Goal: Task Accomplishment & Management: Use online tool/utility

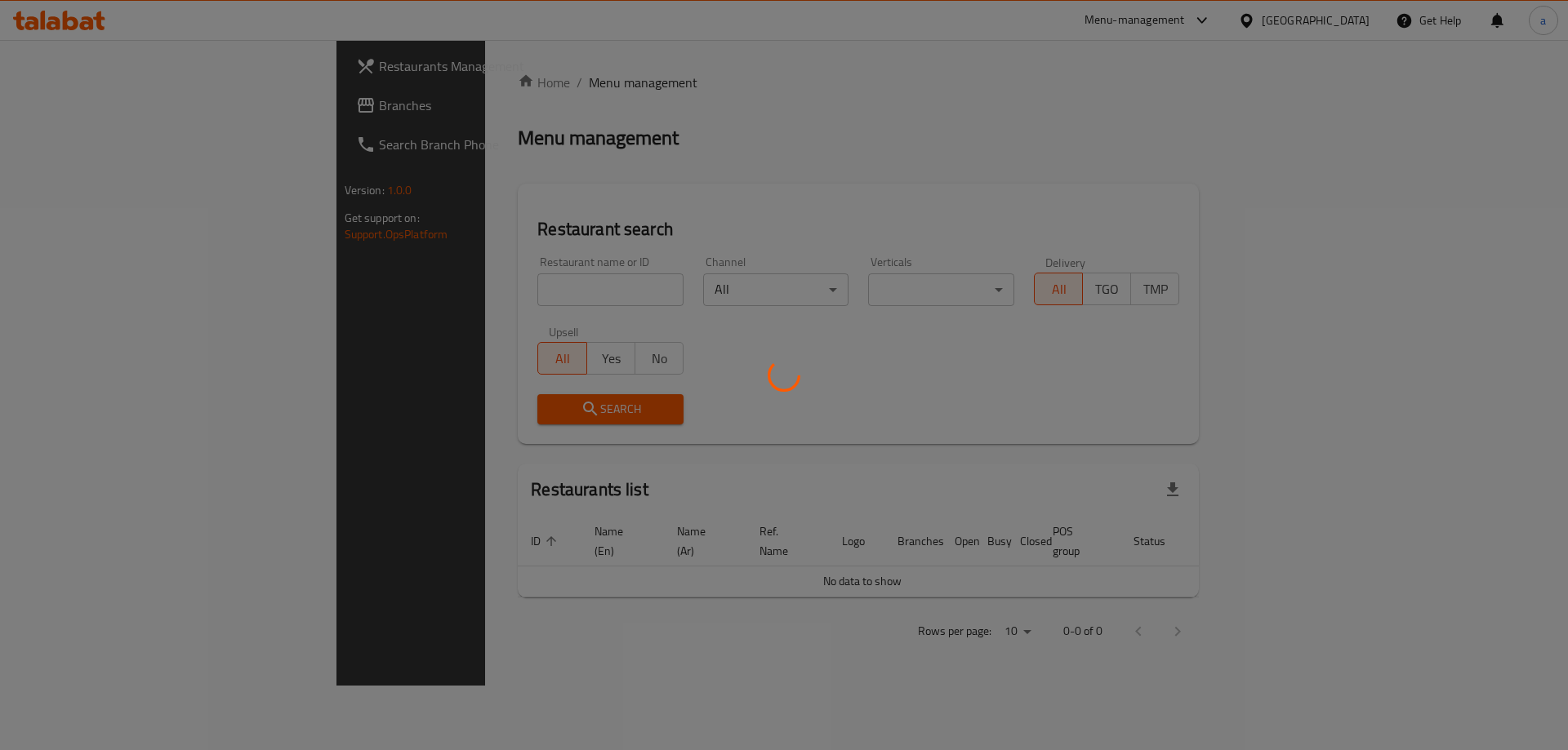
drag, startPoint x: 1247, startPoint y: 22, endPoint x: 1180, endPoint y: 79, distance: 88.0
click at [1173, 90] on div at bounding box center [784, 375] width 1568 height 750
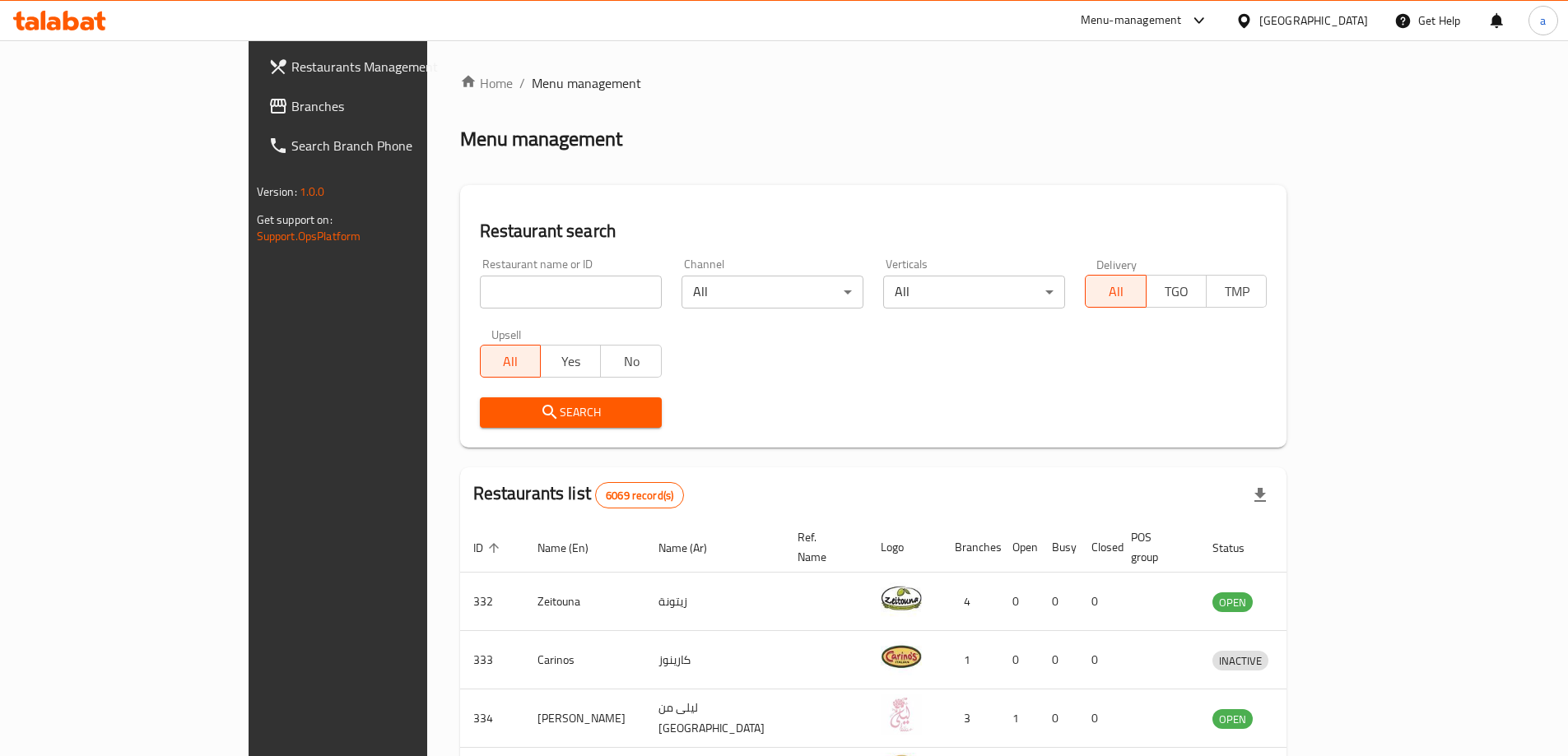
click at [550, 298] on input "search" at bounding box center [570, 291] width 182 height 33
paste input "510655"
type input "510655"
click at [1333, 22] on div "Bahrain" at bounding box center [1313, 20] width 108 height 18
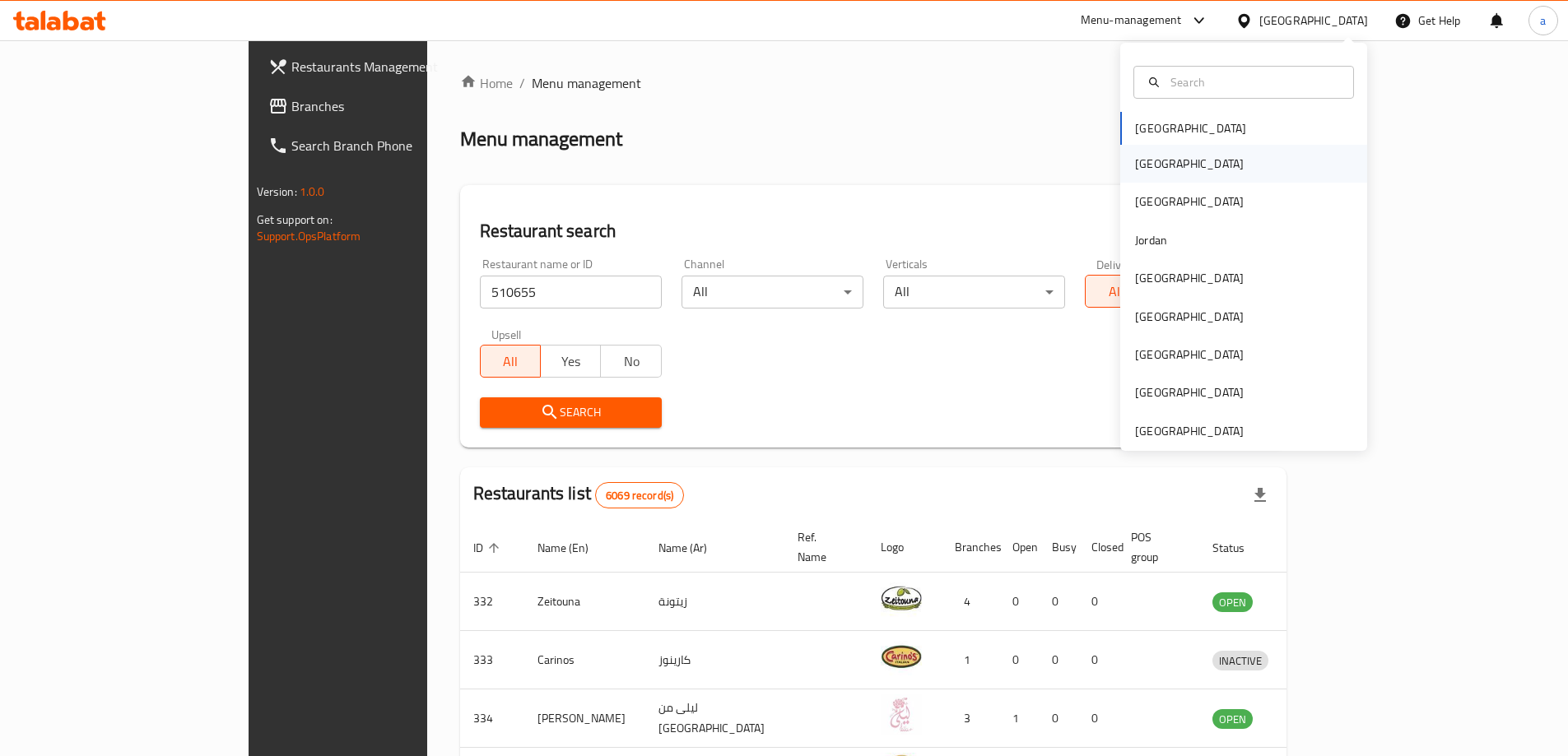
click at [1181, 167] on div "[GEOGRAPHIC_DATA]" at bounding box center [1243, 163] width 247 height 38
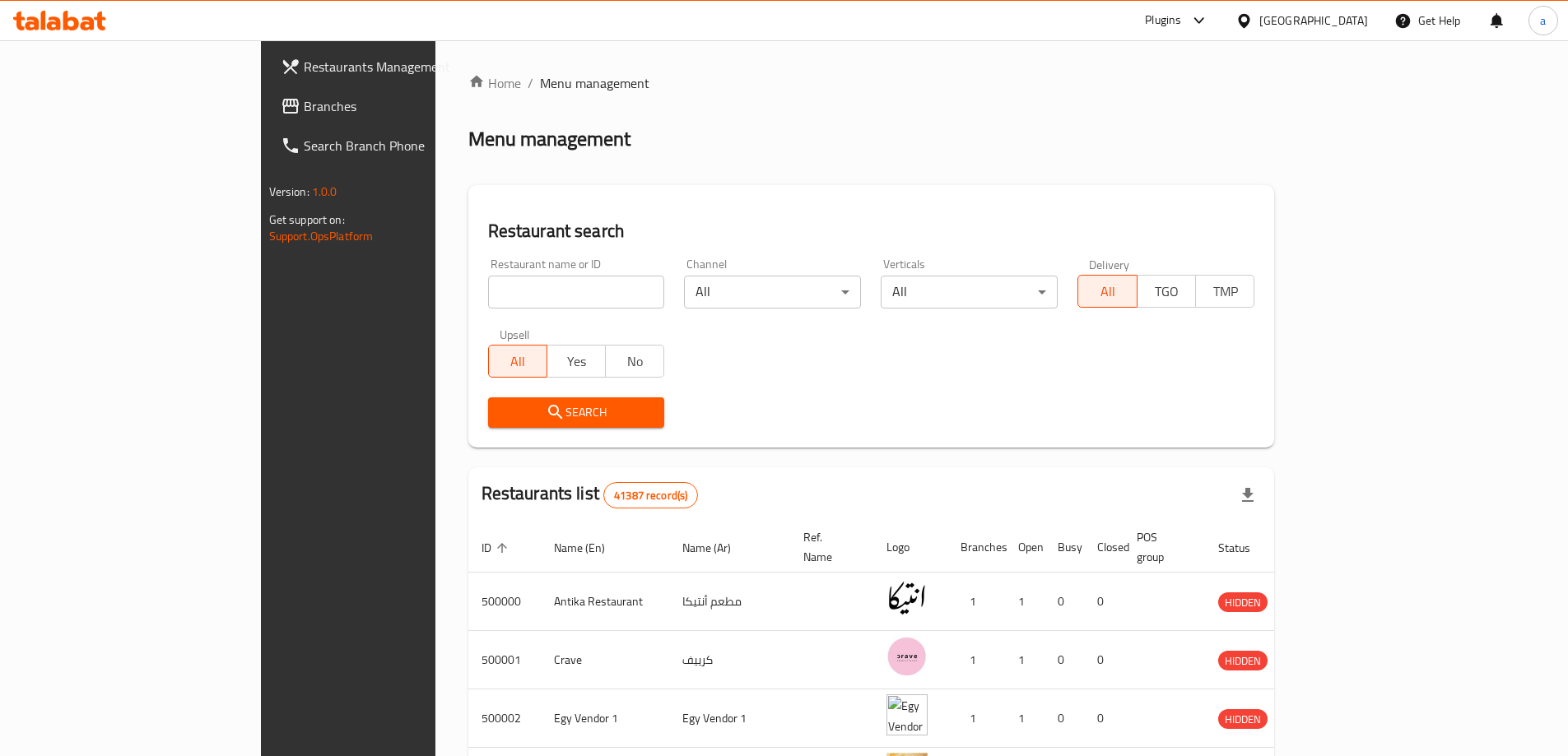
click at [544, 296] on input "search" at bounding box center [577, 291] width 177 height 33
paste input "510655"
type input "510655"
click at [552, 414] on span "Search" at bounding box center [576, 413] width 150 height 21
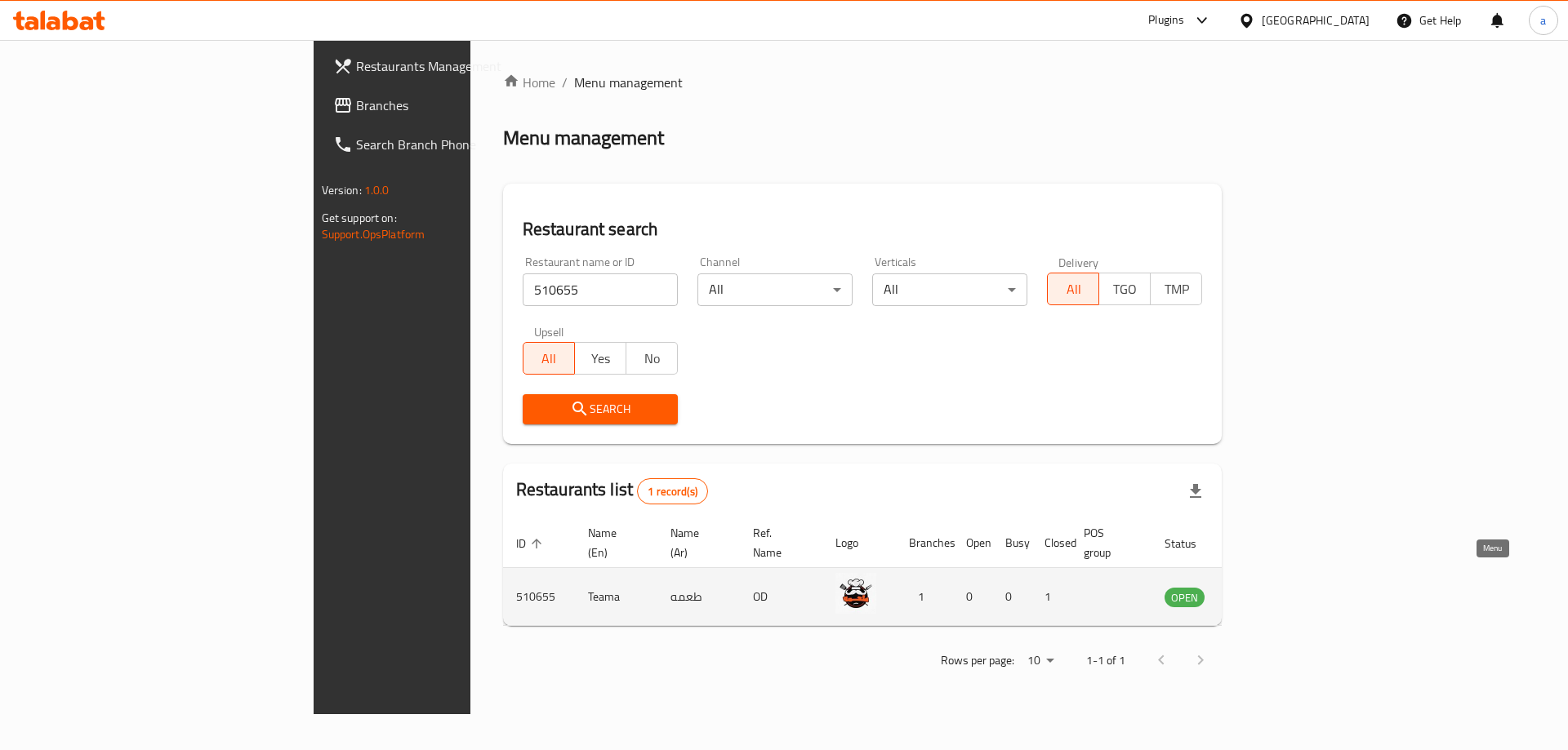
click at [1267, 594] on icon "enhanced table" at bounding box center [1263, 597] width 6 height 6
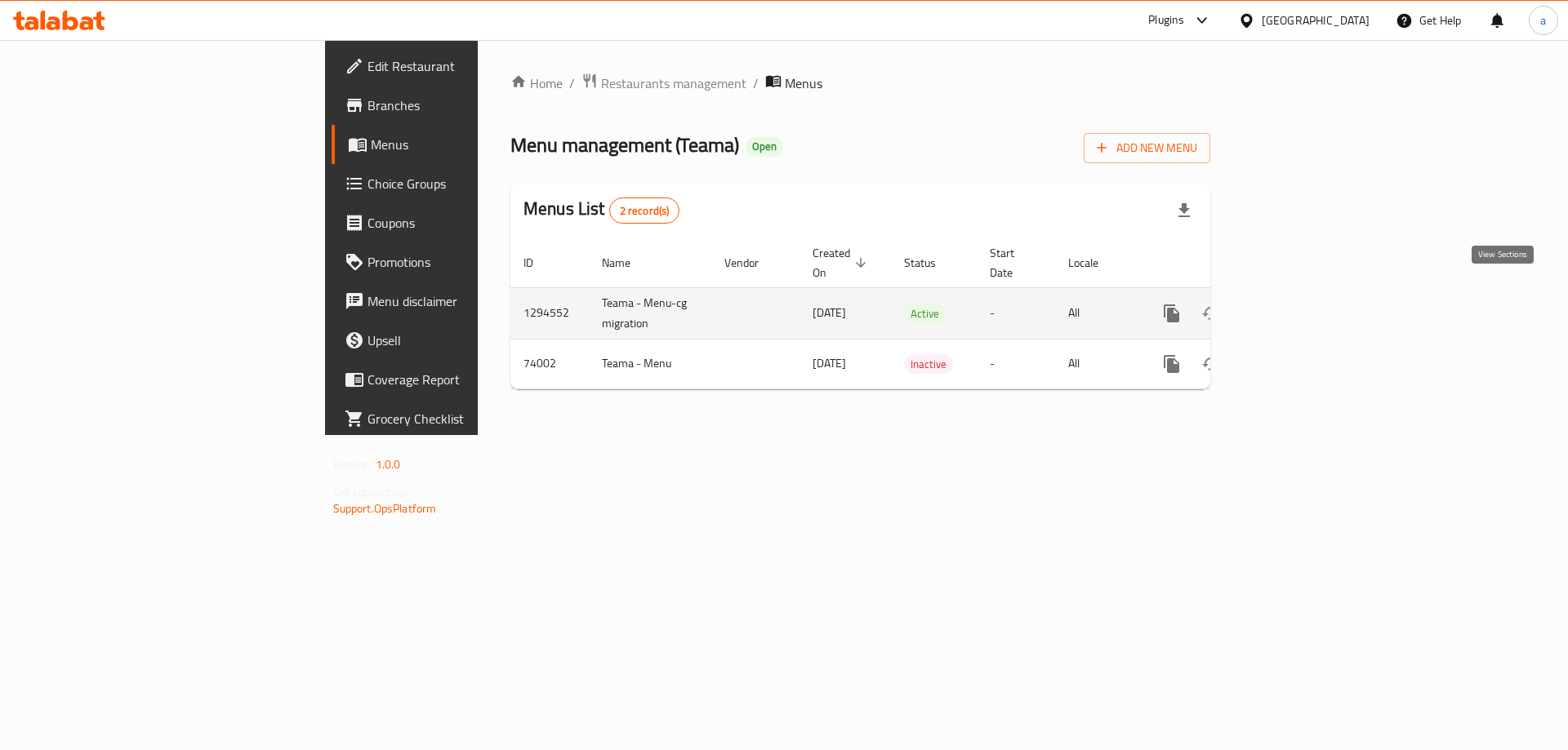
click at [1299, 304] on icon "enhanced table" at bounding box center [1289, 313] width 19 height 19
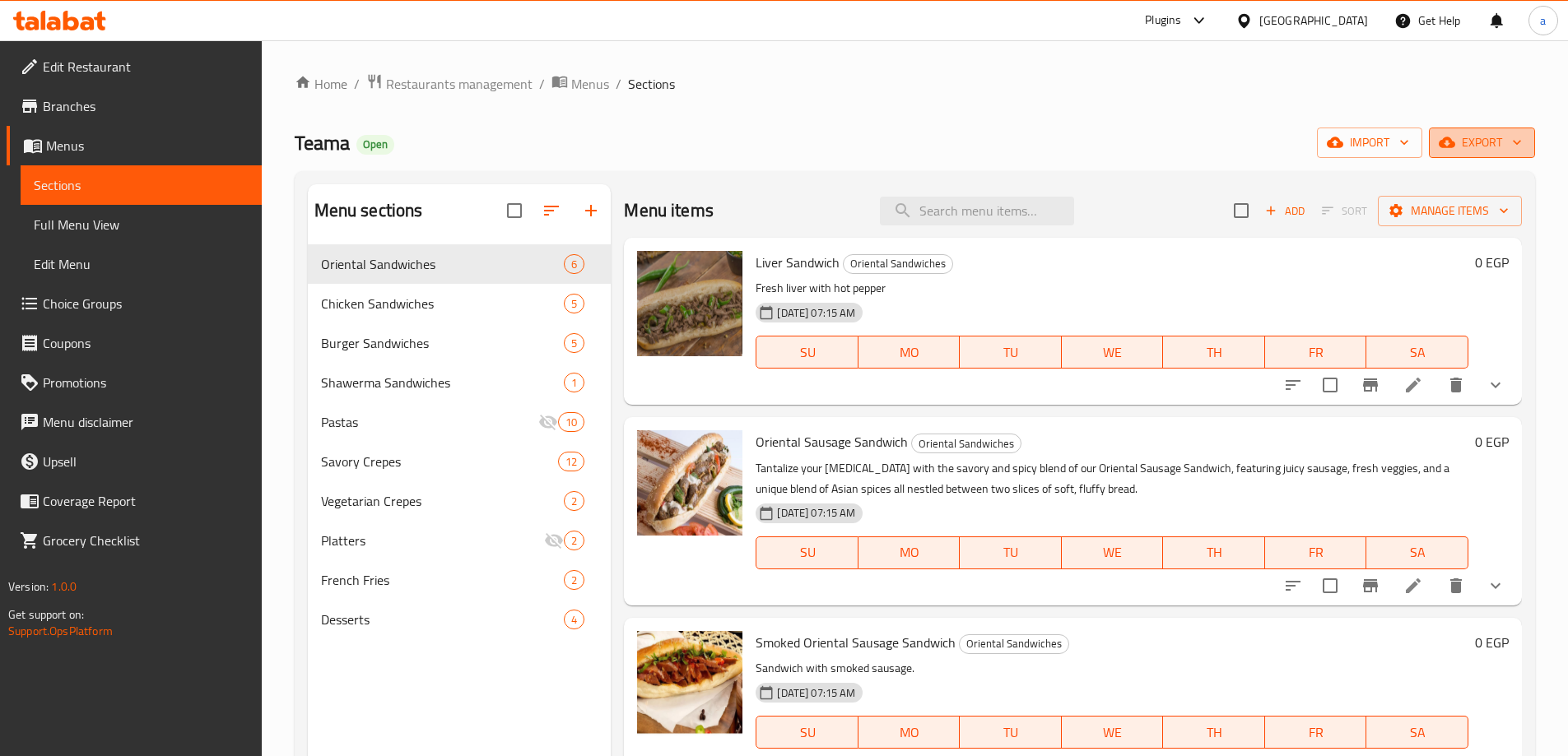
click at [1506, 144] on span "export" at bounding box center [1482, 143] width 80 height 21
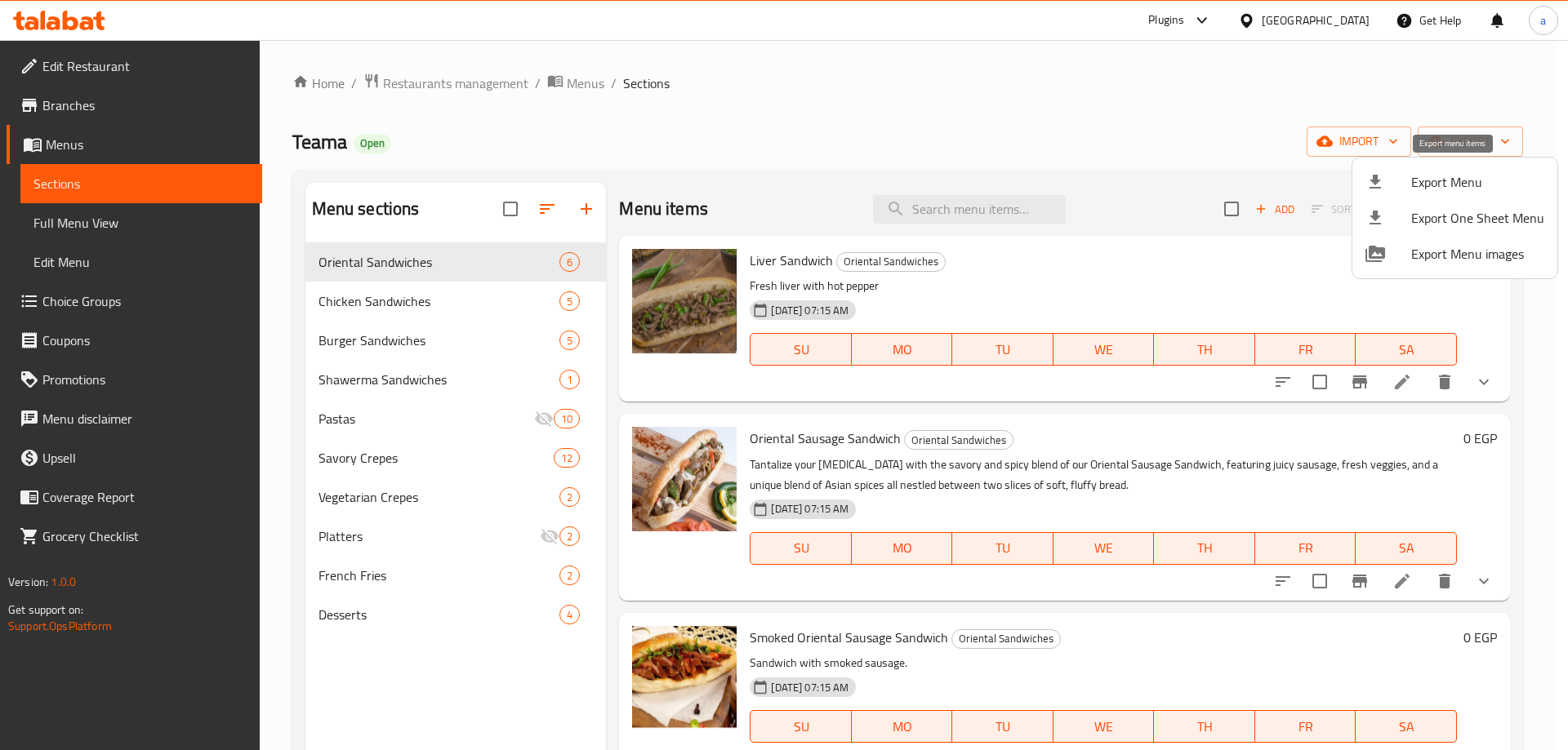
click at [1474, 191] on span "Export Menu" at bounding box center [1478, 181] width 133 height 19
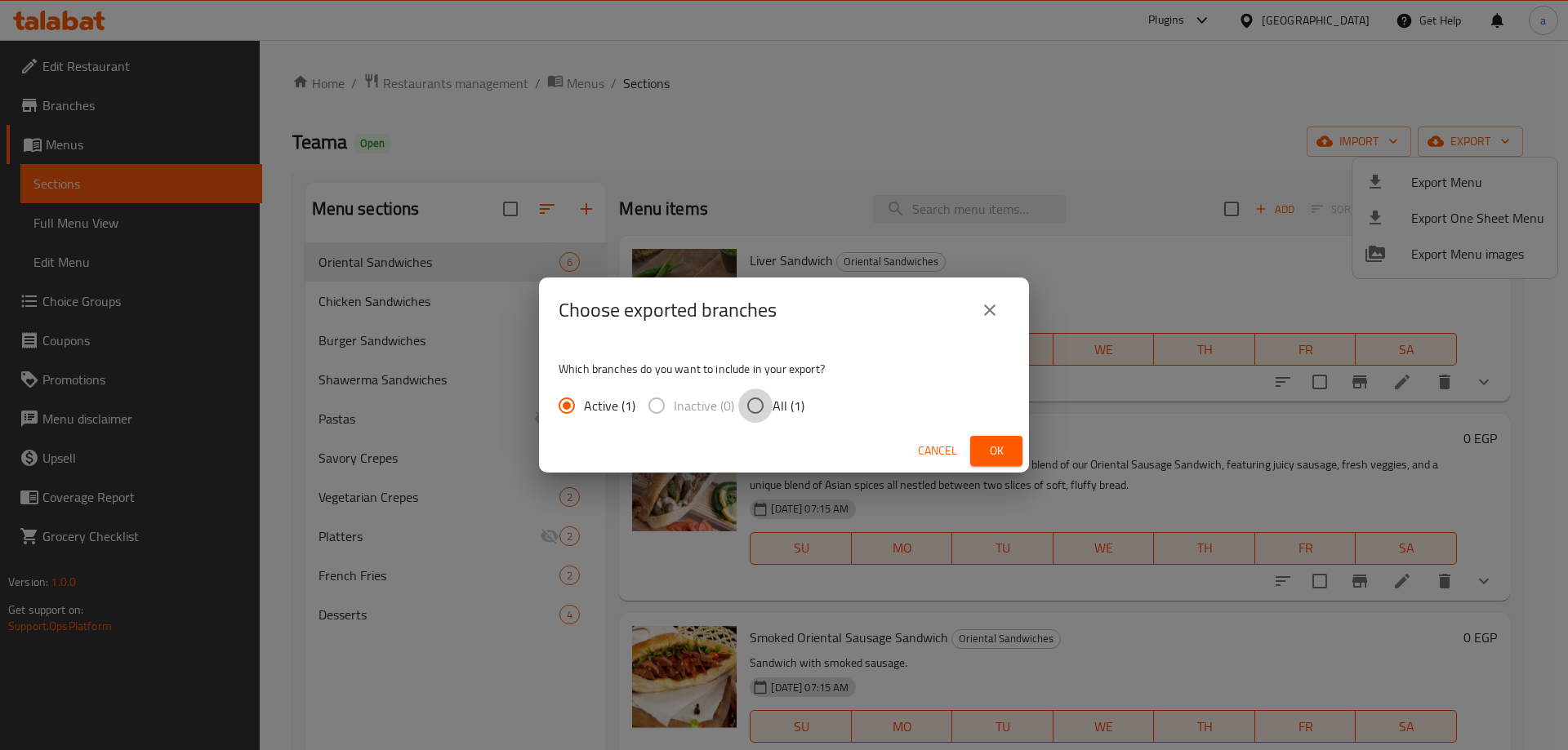
click at [748, 406] on input "All (1)" at bounding box center [755, 406] width 34 height 34
radio input "true"
click at [1018, 451] on button "Ok" at bounding box center [997, 451] width 52 height 31
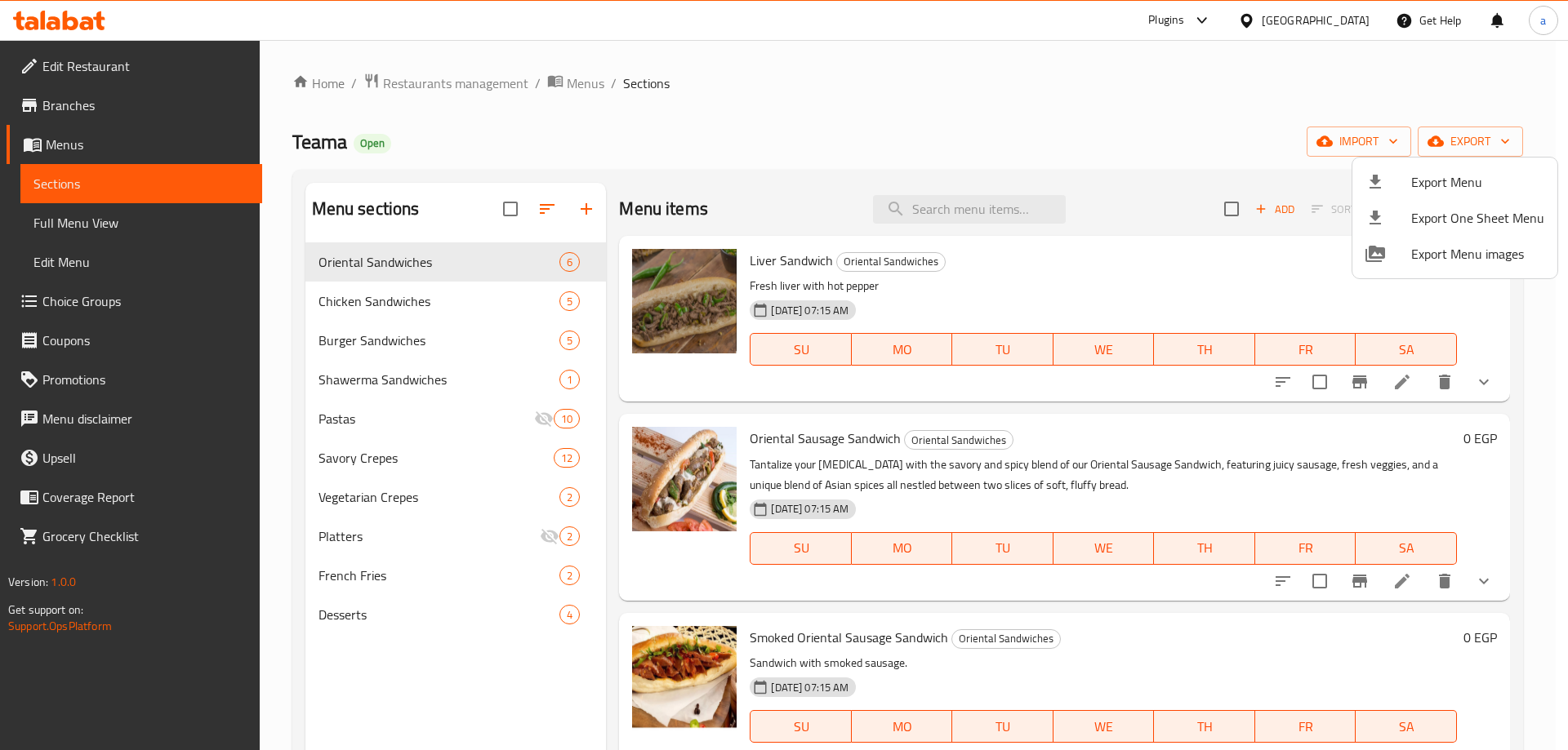
click at [1196, 152] on div at bounding box center [784, 375] width 1568 height 750
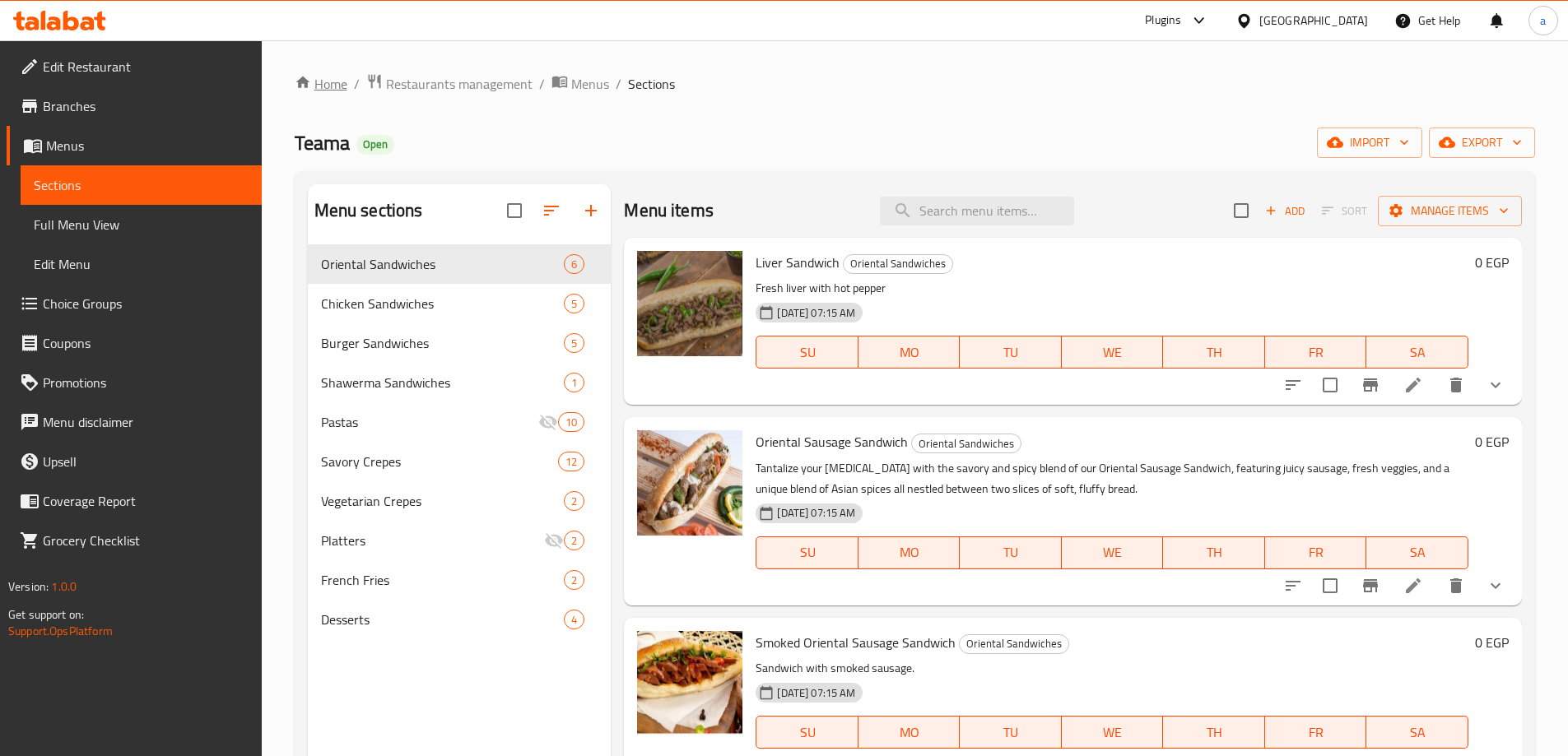
click at [341, 83] on link "Home" at bounding box center [321, 83] width 52 height 20
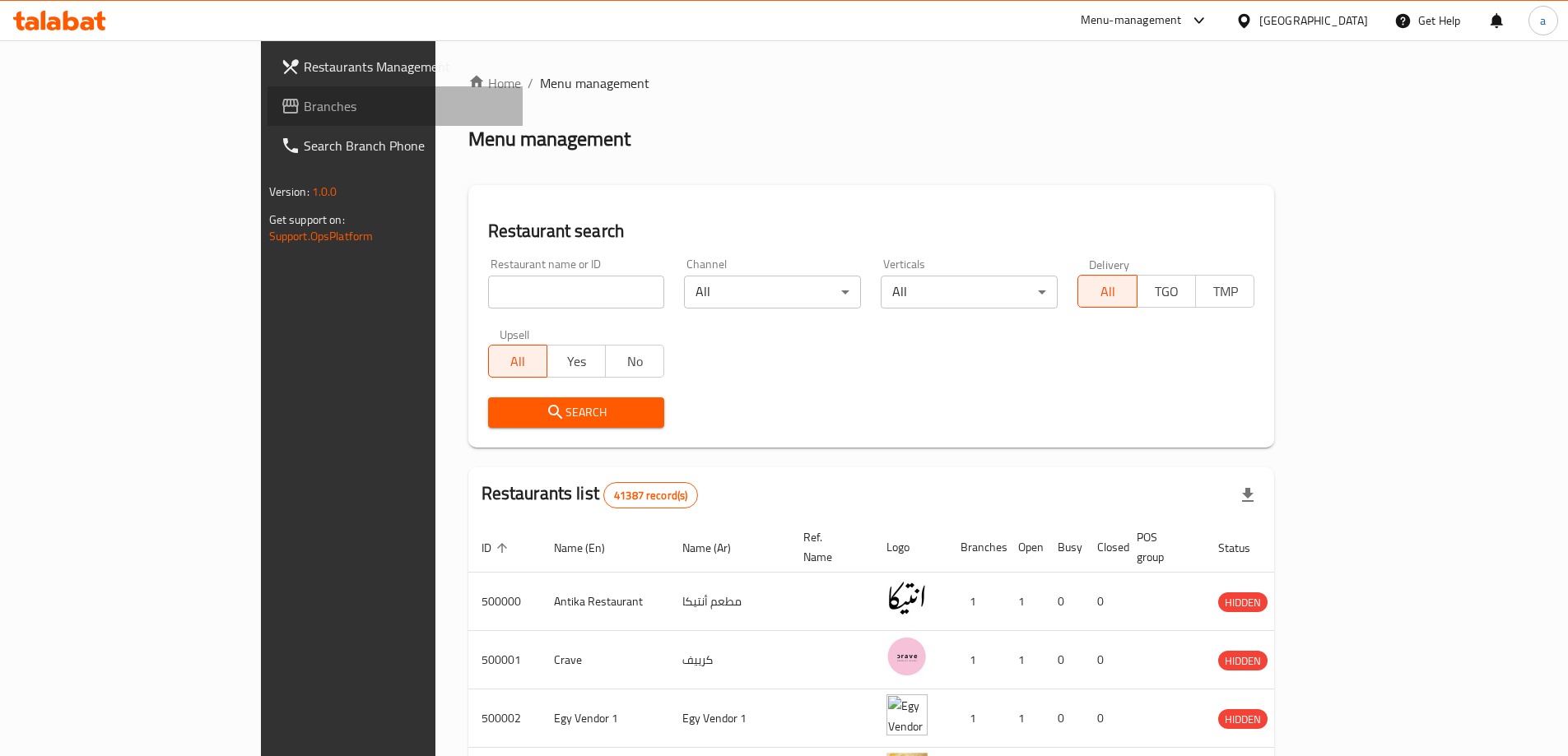
click at [303, 116] on span "Branches" at bounding box center [406, 105] width 205 height 20
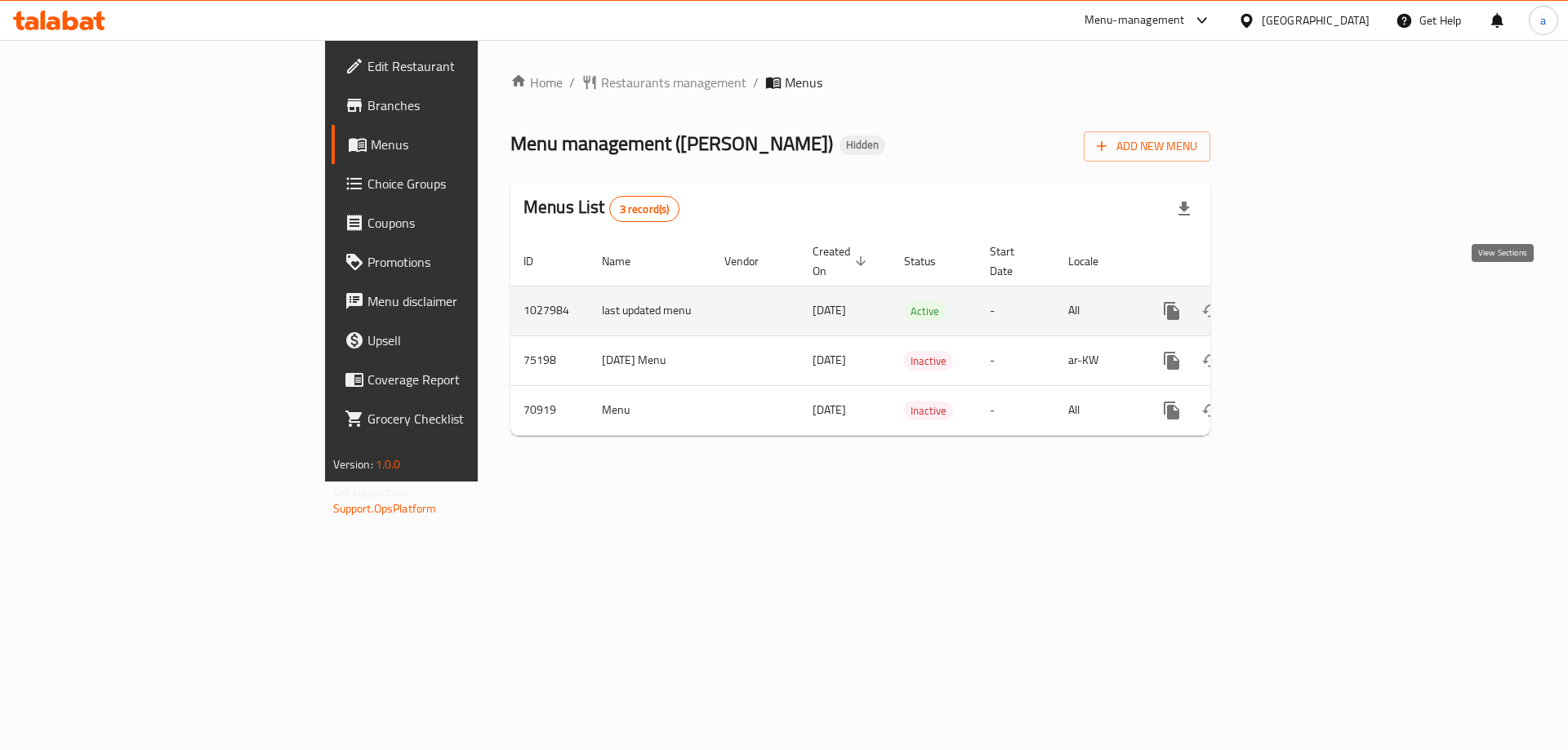
click at [1299, 303] on icon "enhanced table" at bounding box center [1289, 310] width 19 height 19
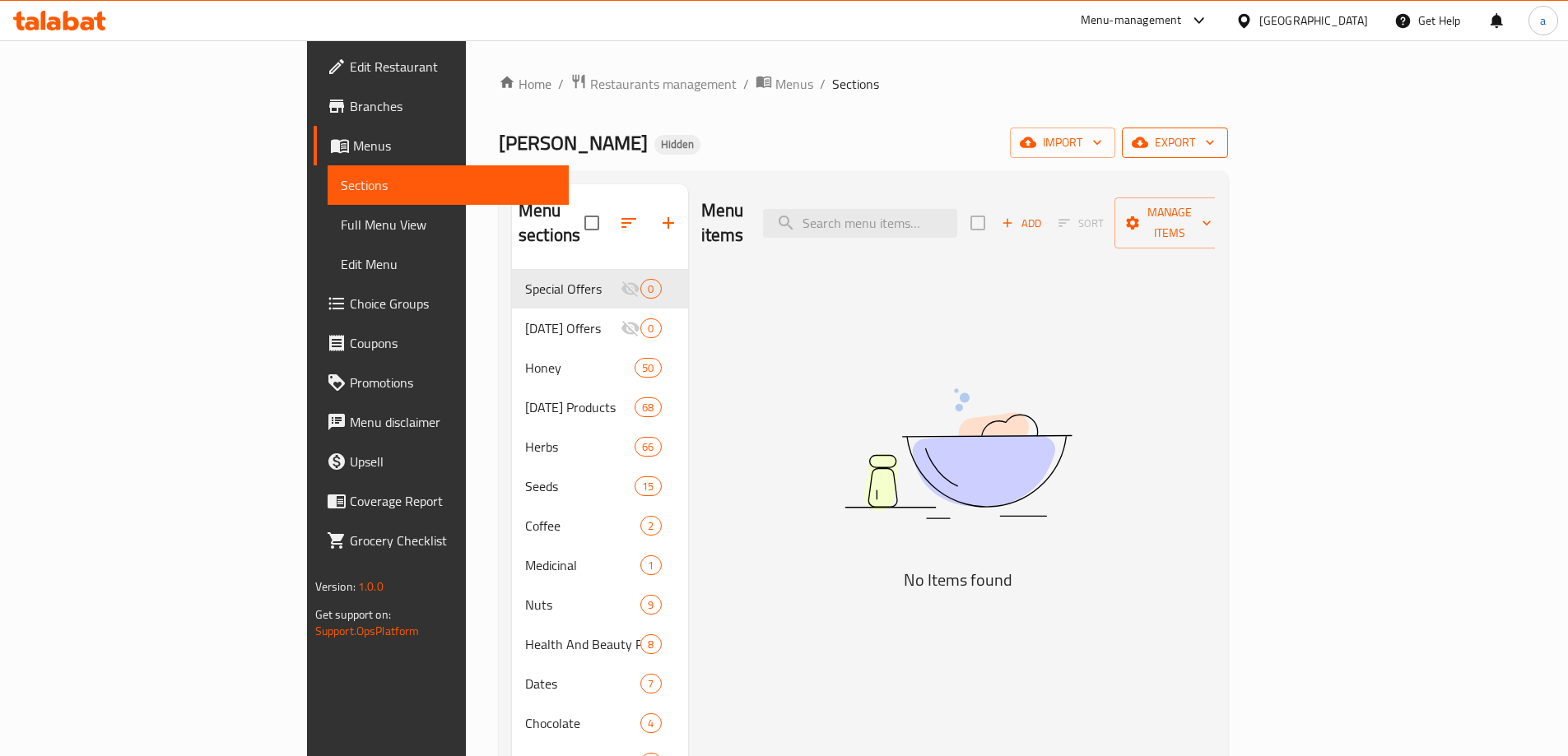
click at [1214, 144] on span "export" at bounding box center [1175, 143] width 80 height 21
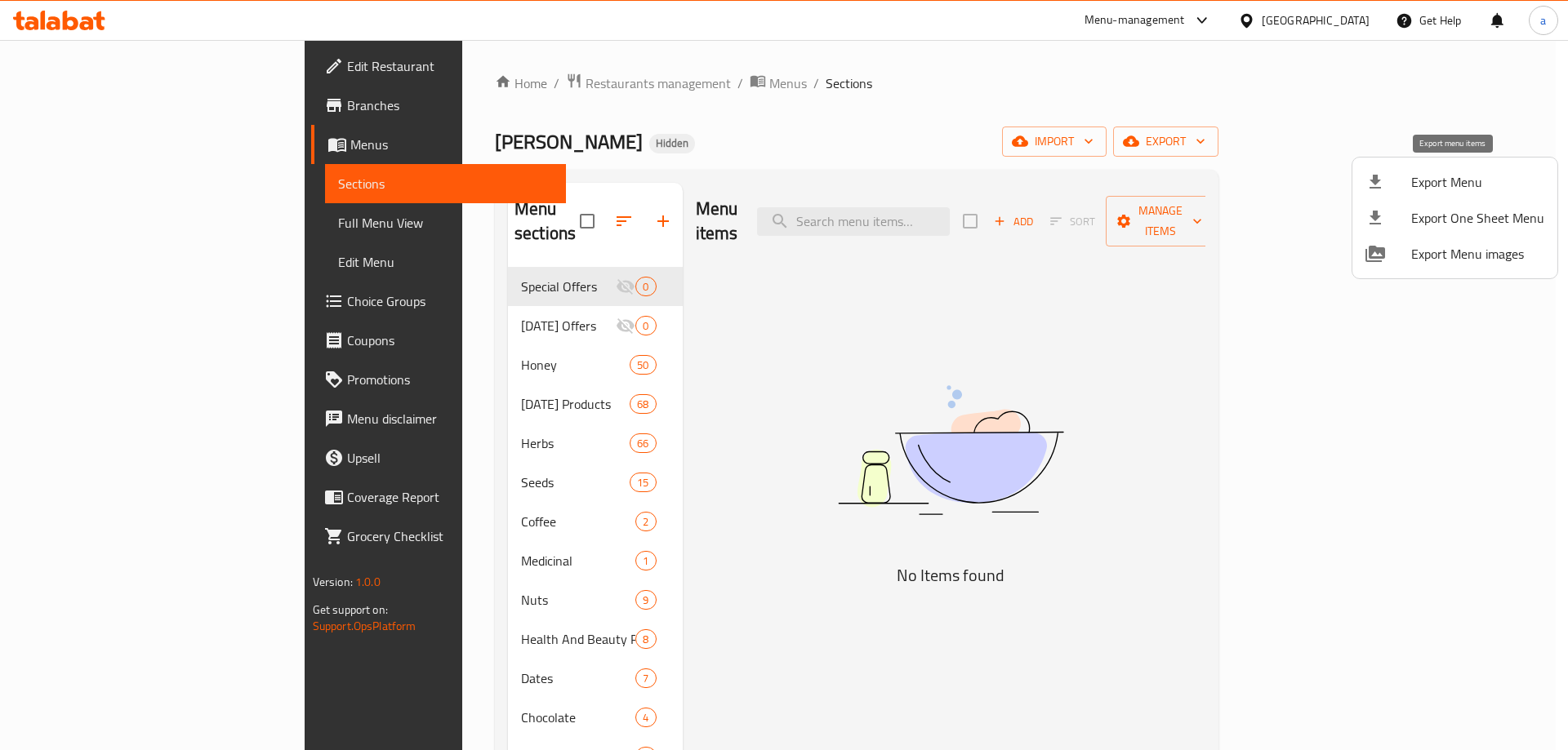
click at [1467, 192] on span "Export Menu" at bounding box center [1478, 181] width 133 height 19
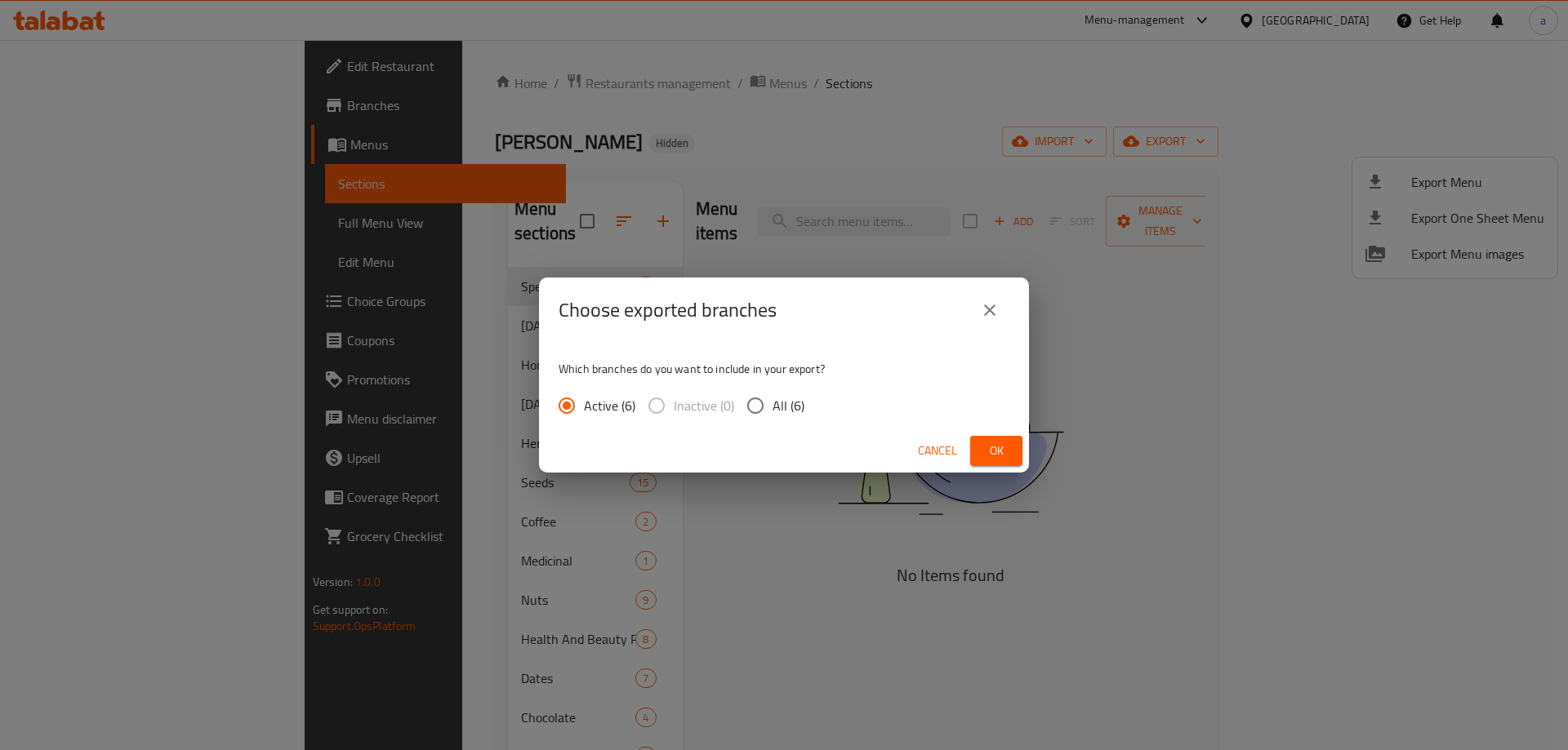
click at [763, 406] on input "All (6)" at bounding box center [755, 406] width 34 height 34
radio input "true"
click at [985, 441] on span "Ok" at bounding box center [997, 451] width 26 height 20
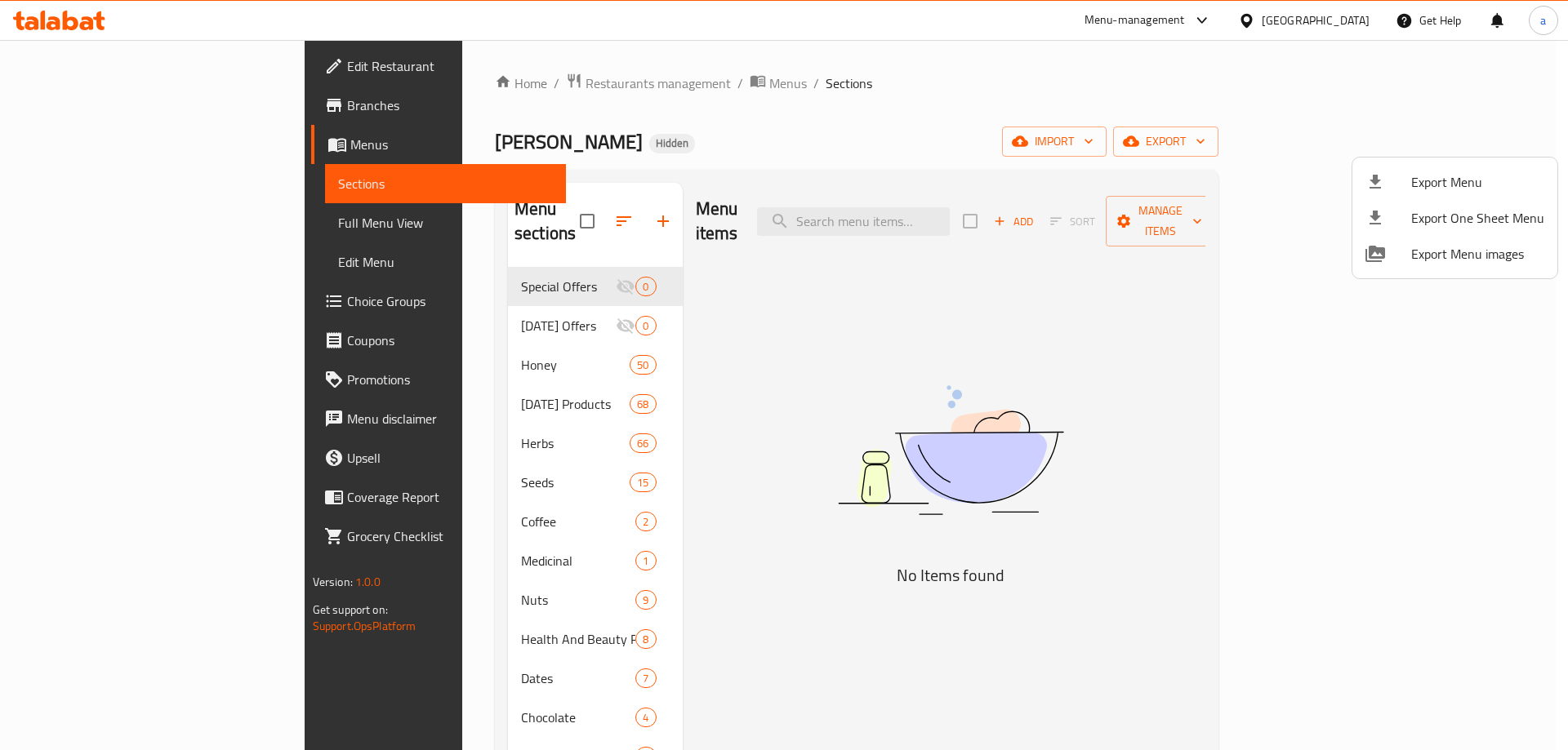
click at [439, 138] on div at bounding box center [784, 375] width 1568 height 750
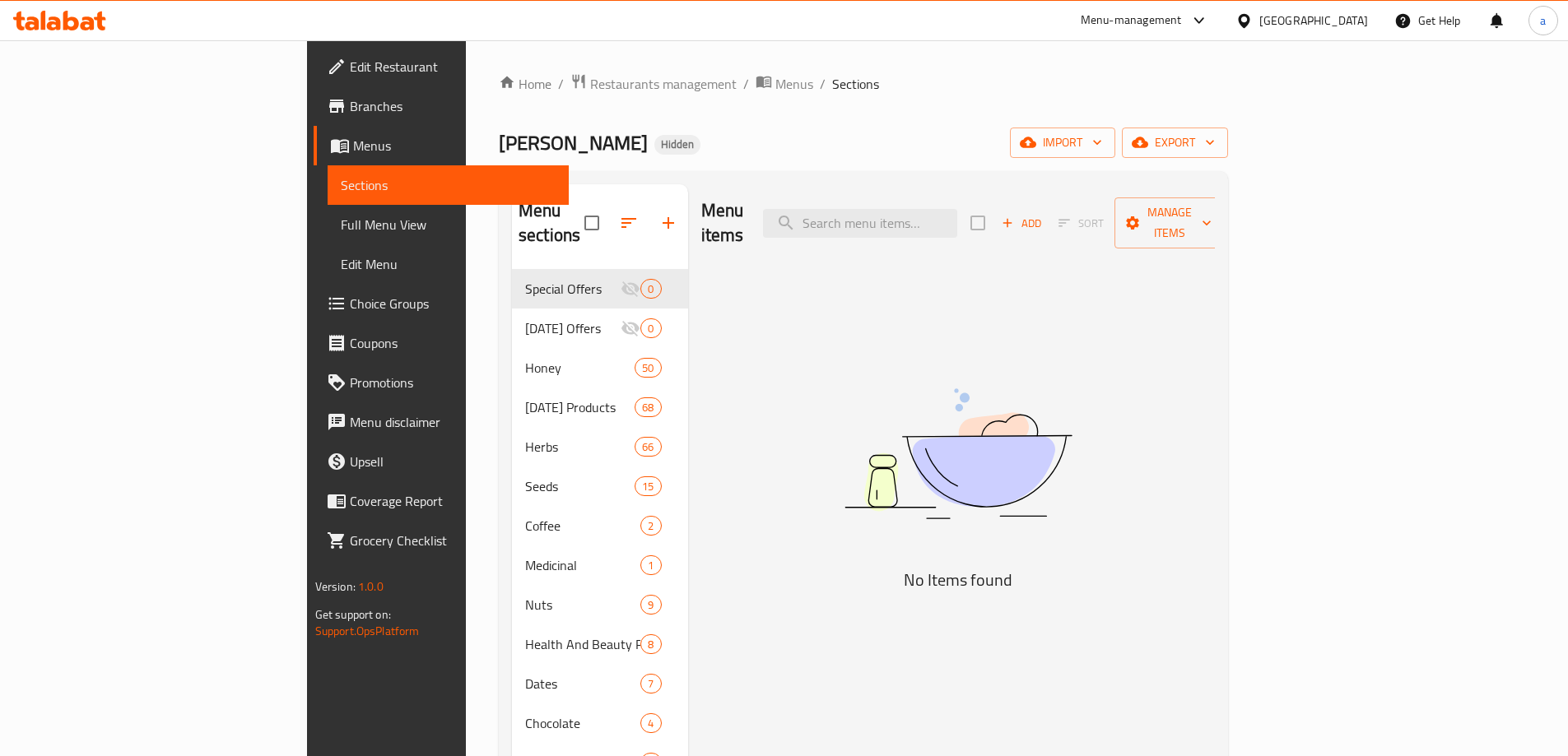
click at [350, 109] on span "Branches" at bounding box center [453, 105] width 205 height 20
